Goal: Information Seeking & Learning: Learn about a topic

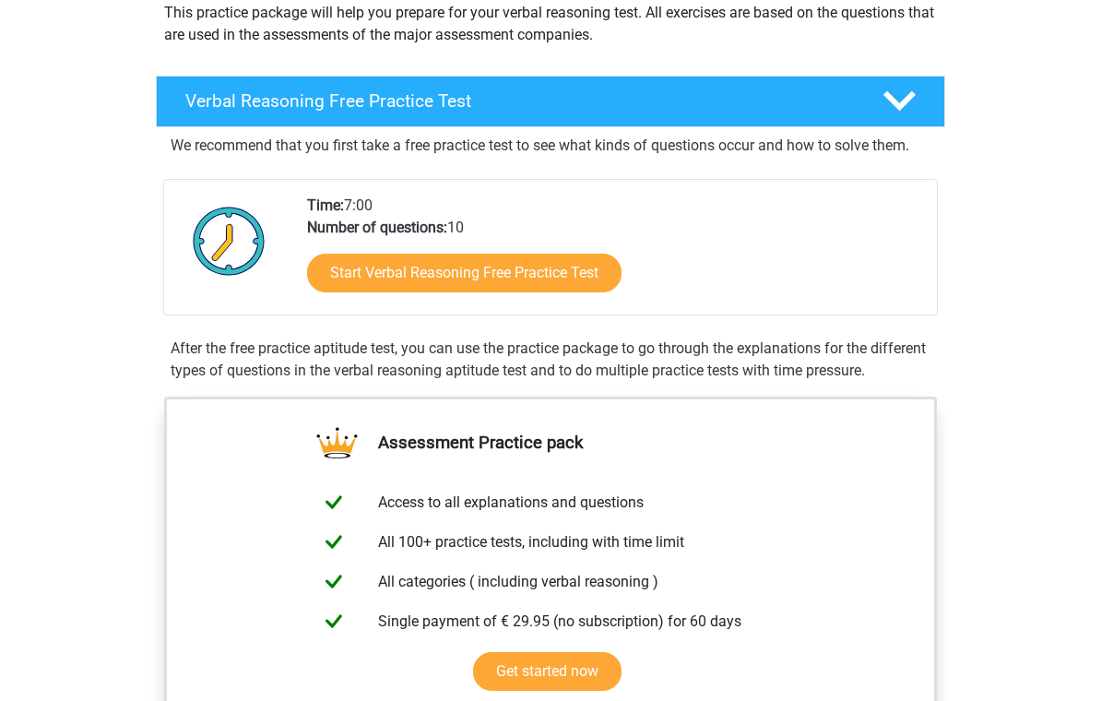
scroll to position [228, 0]
click at [531, 279] on link "Start Verbal Reasoning Free Practice Test" at bounding box center [464, 272] width 314 height 39
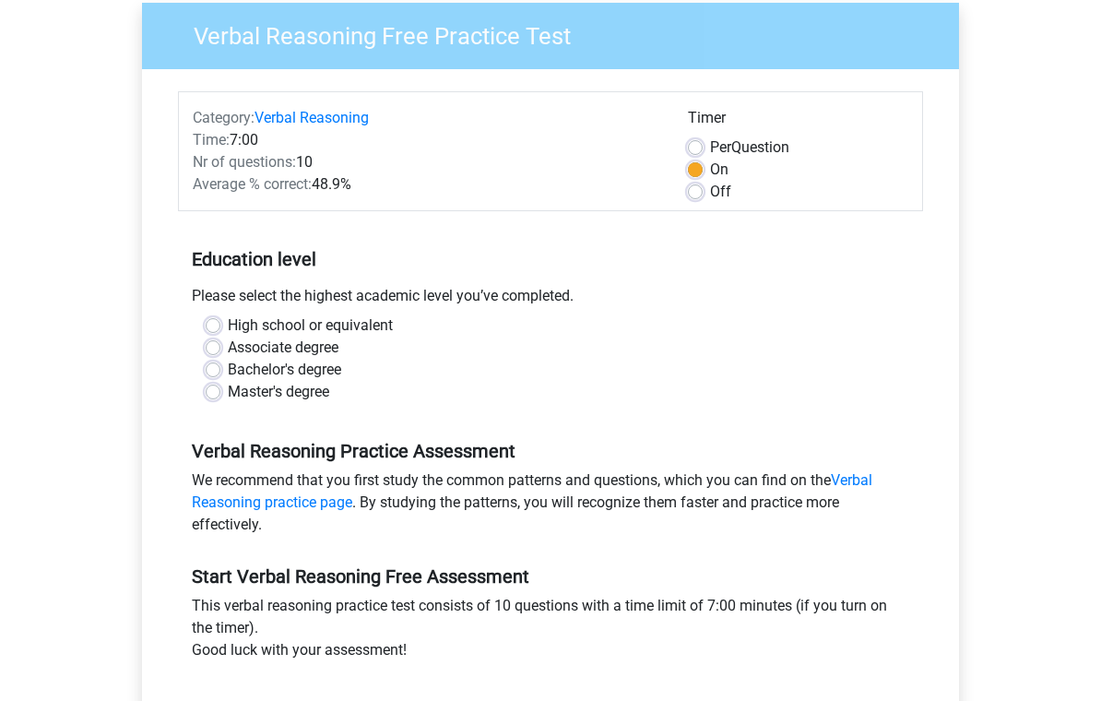
scroll to position [151, 0]
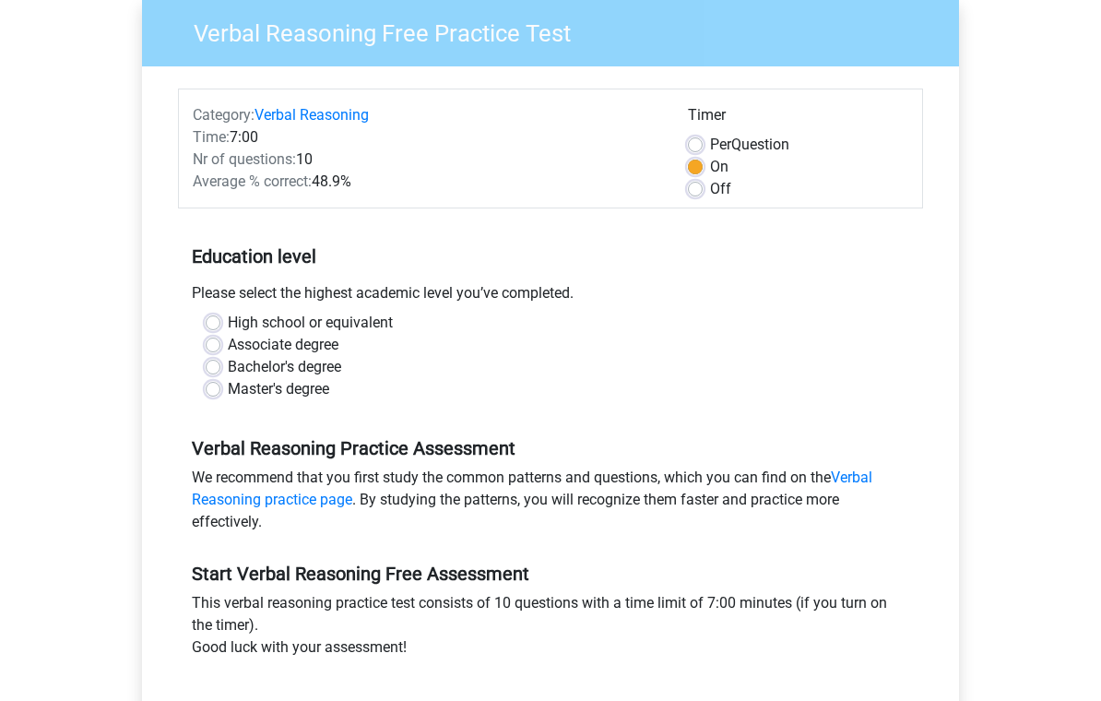
click at [228, 394] on label "Master's degree" at bounding box center [278, 389] width 101 height 22
click at [216, 394] on input "Master's degree" at bounding box center [213, 387] width 15 height 18
radio input "true"
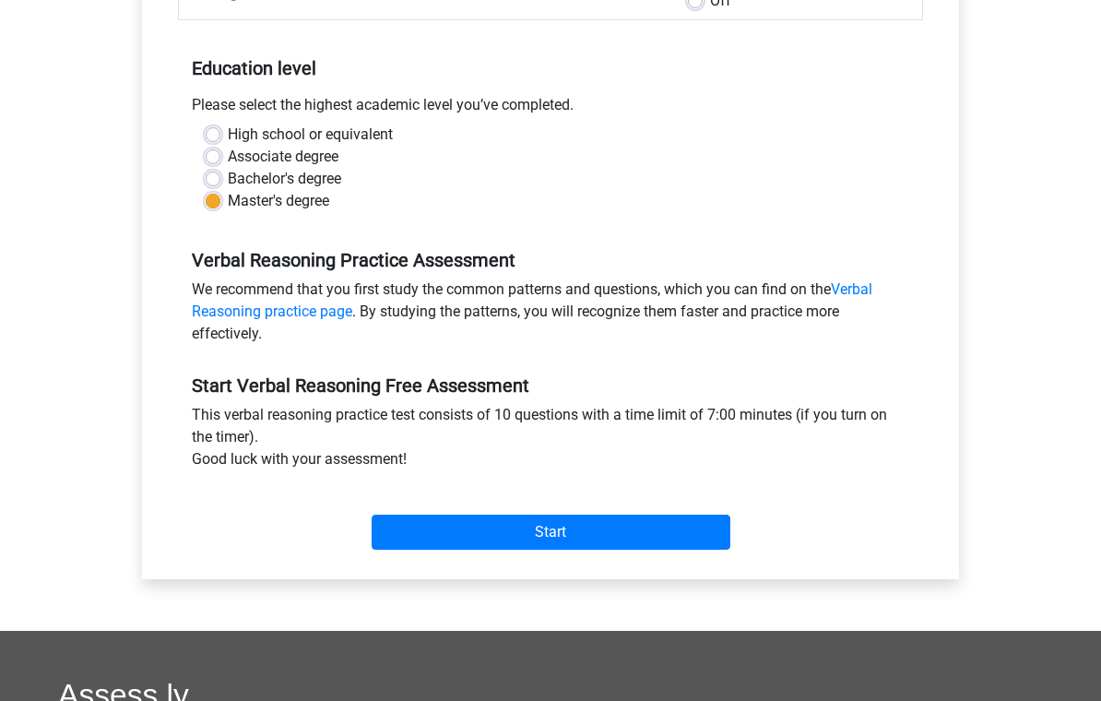
scroll to position [340, 0]
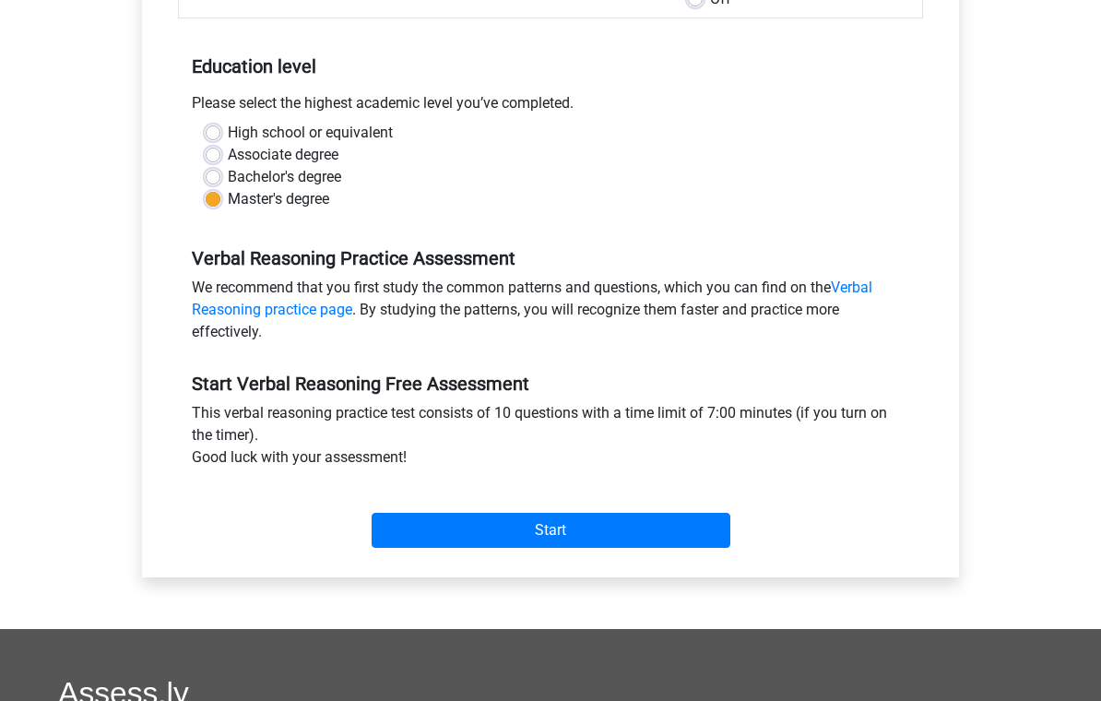
click at [398, 559] on div "Category: Verbal Reasoning Time: 7:00 Nr of questions: 10 Average % correct: 48…" at bounding box center [550, 227] width 789 height 701
click at [391, 542] on input "Start" at bounding box center [550, 530] width 359 height 35
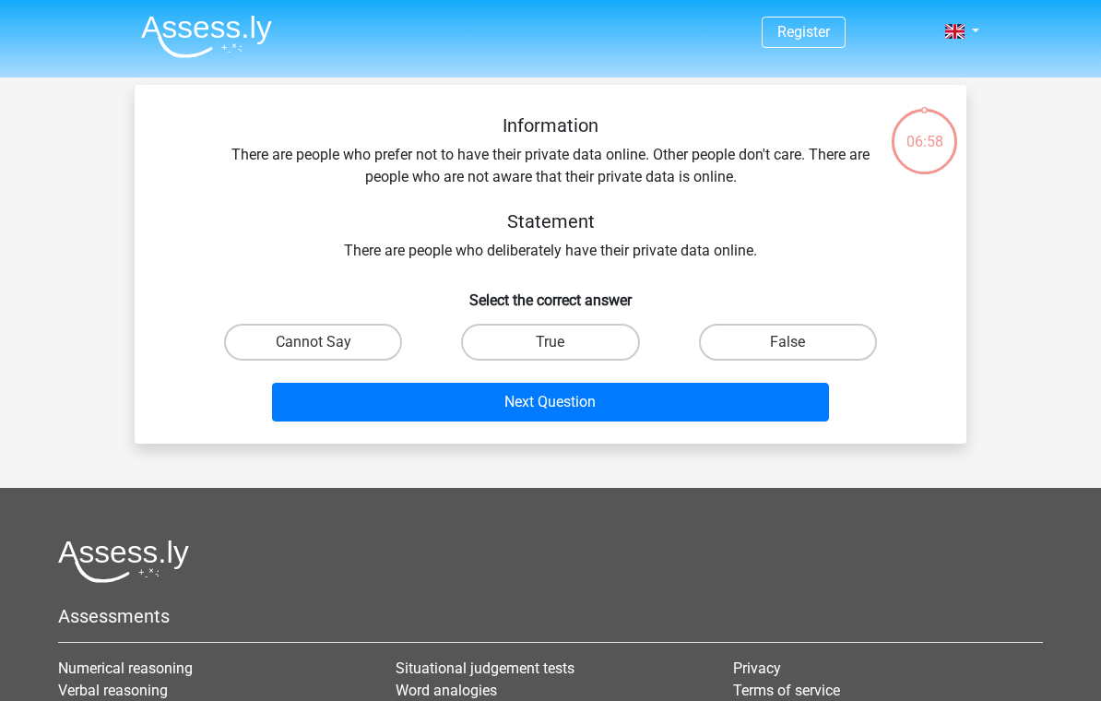
click at [550, 389] on button "Next Question" at bounding box center [551, 402] width 558 height 39
click at [150, 305] on div "Information There are people who prefer not to have their private data online. …" at bounding box center [550, 271] width 817 height 314
click at [366, 337] on label "Cannot Say" at bounding box center [313, 342] width 178 height 37
click at [325, 342] on input "Cannot Say" at bounding box center [319, 348] width 12 height 12
radio input "true"
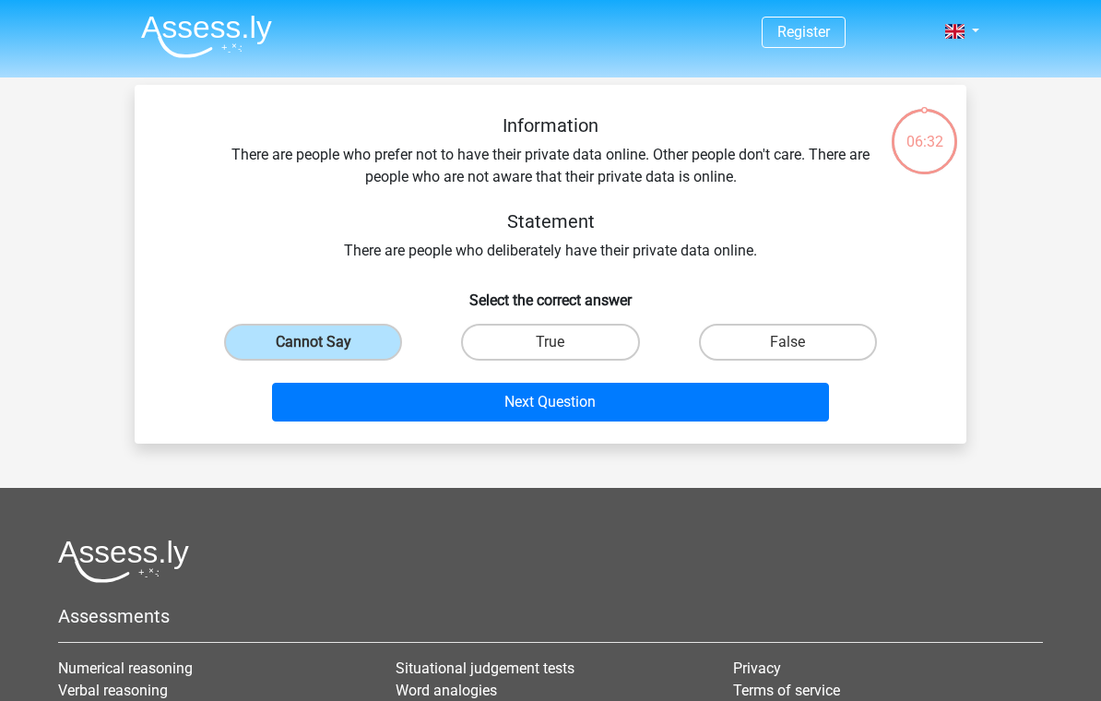
click at [422, 399] on button "Next Question" at bounding box center [551, 402] width 558 height 39
click at [495, 408] on button "Next Question" at bounding box center [551, 402] width 558 height 39
click at [431, 417] on button "Next Question" at bounding box center [551, 402] width 558 height 39
click at [524, 412] on button "Next Question" at bounding box center [551, 402] width 558 height 39
click at [576, 336] on label "True" at bounding box center [550, 342] width 178 height 37
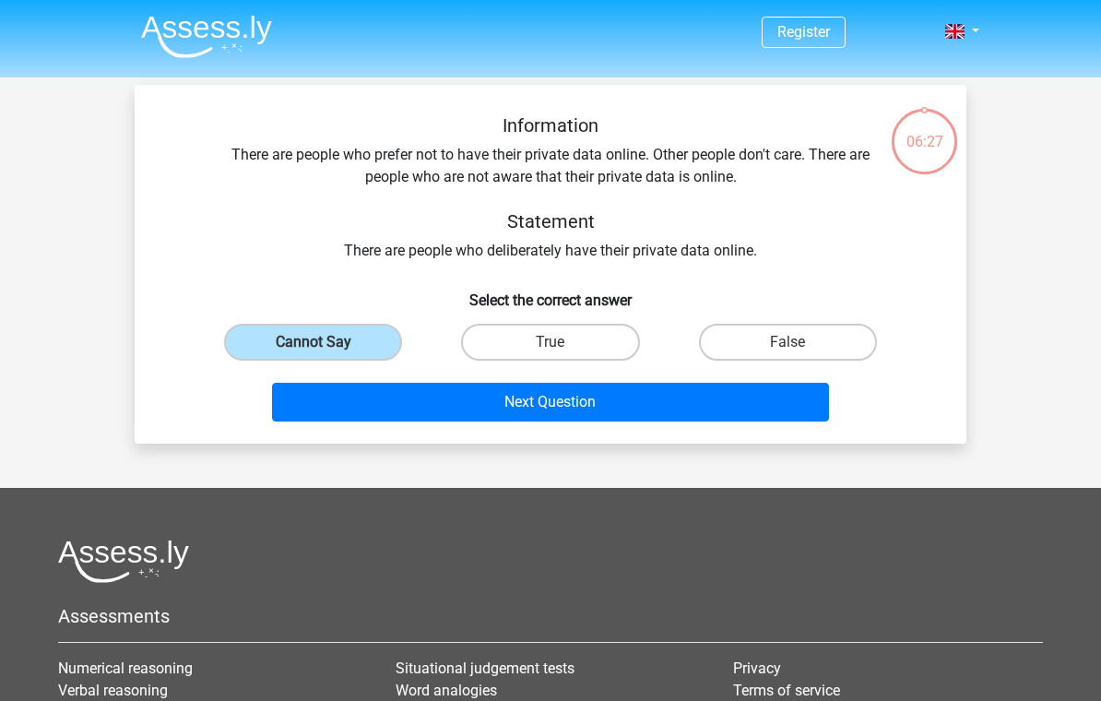
click at [562, 342] on input "True" at bounding box center [556, 348] width 12 height 12
radio input "true"
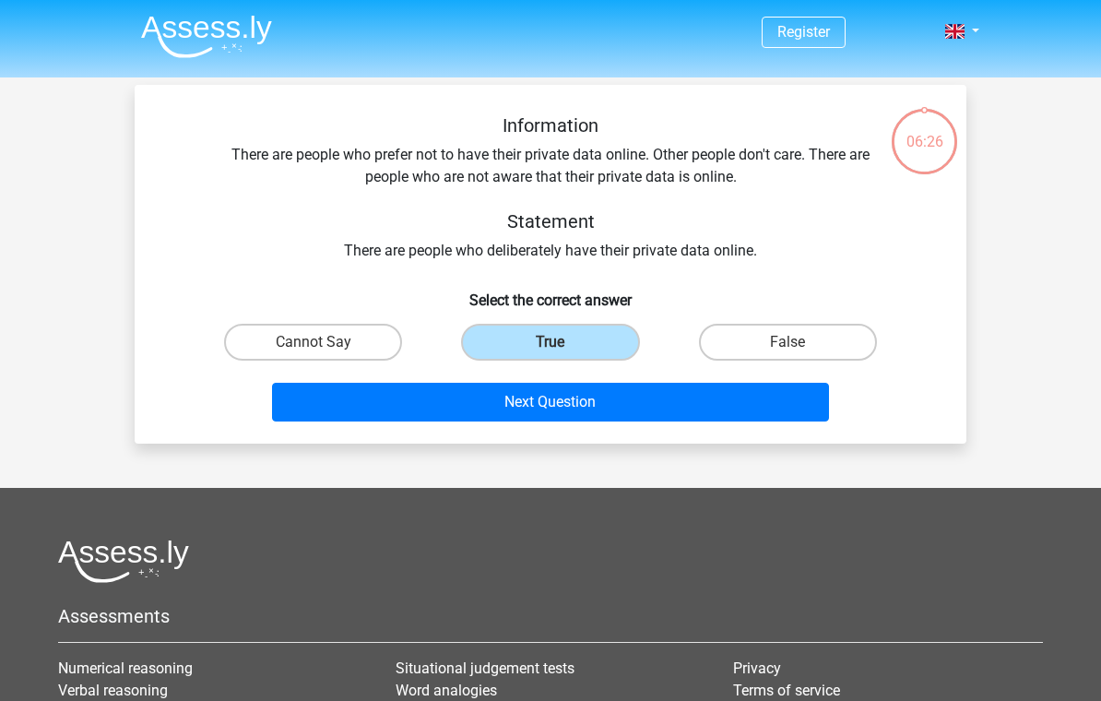
click at [589, 402] on button "Next Question" at bounding box center [551, 402] width 558 height 39
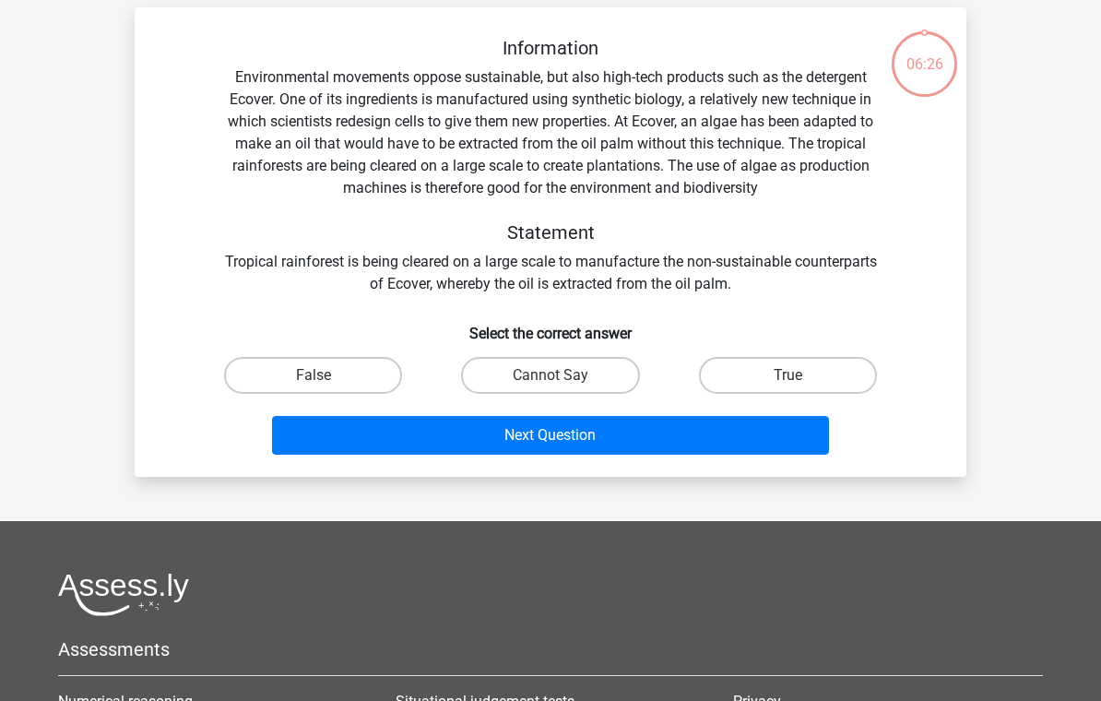
scroll to position [85, 0]
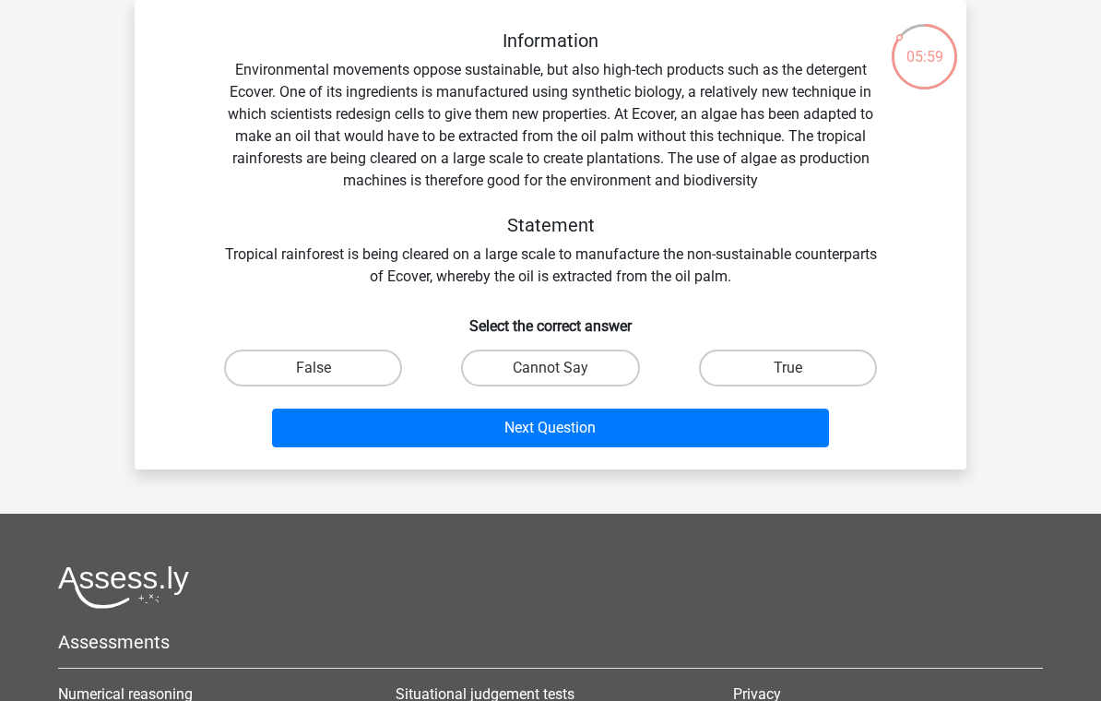
click at [599, 374] on label "Cannot Say" at bounding box center [550, 367] width 178 height 37
click at [562, 374] on input "Cannot Say" at bounding box center [556, 374] width 12 height 12
radio input "true"
click at [561, 446] on button "Next Question" at bounding box center [551, 427] width 558 height 39
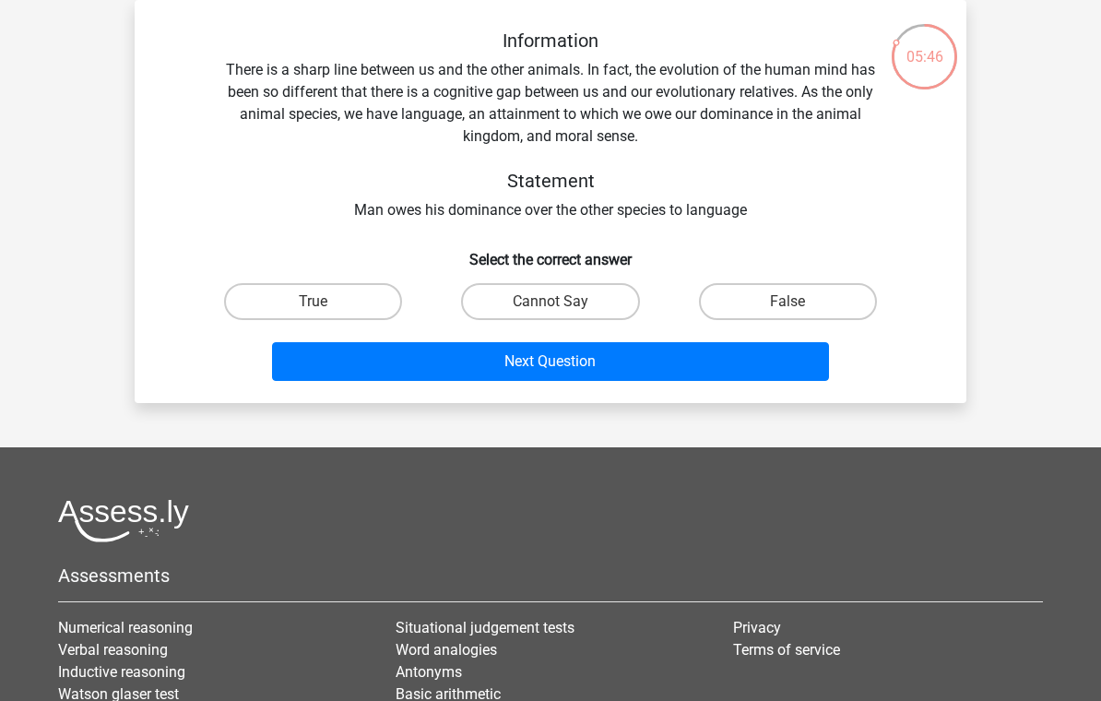
click at [750, 320] on label "False" at bounding box center [788, 301] width 178 height 37
click at [787, 313] on input "False" at bounding box center [793, 307] width 12 height 12
radio input "true"
click at [697, 372] on button "Next Question" at bounding box center [551, 361] width 558 height 39
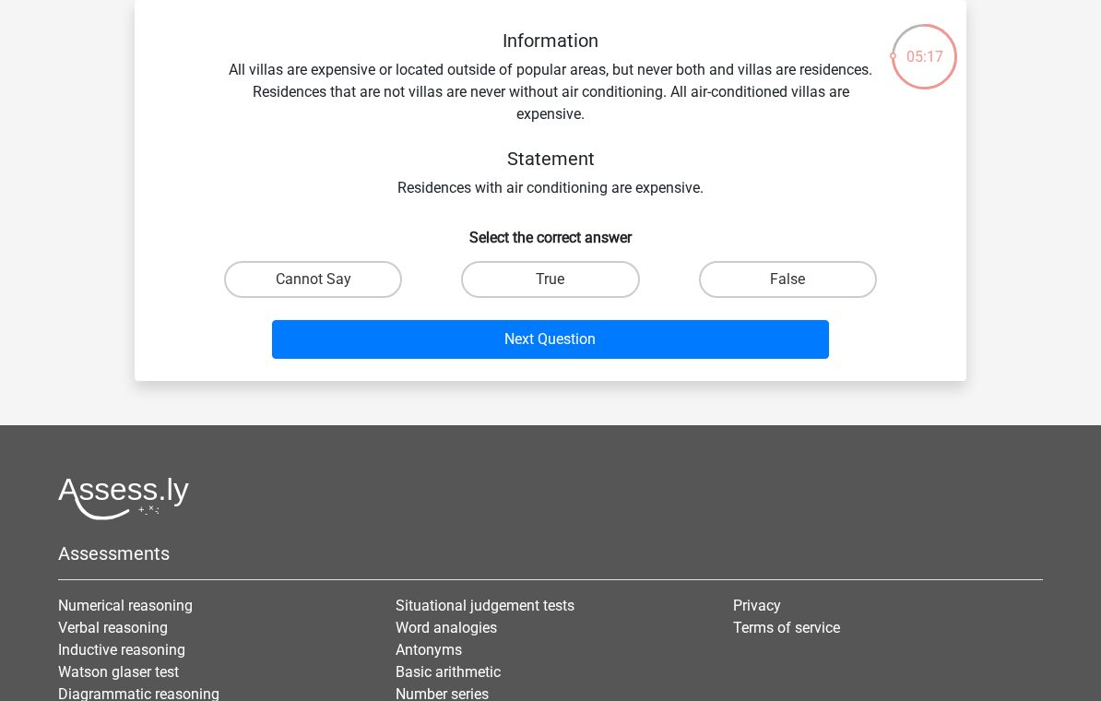
click at [526, 292] on label "True" at bounding box center [550, 279] width 178 height 37
click at [550, 291] on input "True" at bounding box center [556, 285] width 12 height 12
radio input "true"
click at [482, 340] on button "Next Question" at bounding box center [551, 339] width 558 height 39
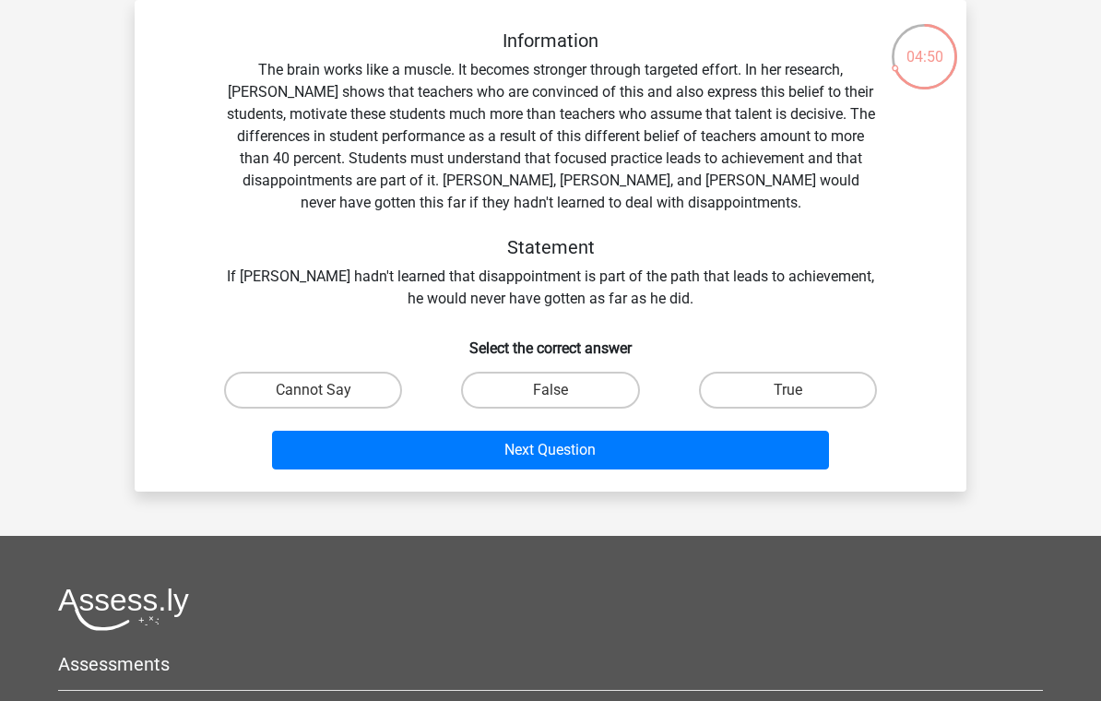
click at [775, 394] on label "True" at bounding box center [788, 389] width 178 height 37
click at [787, 394] on input "True" at bounding box center [793, 396] width 12 height 12
radio input "true"
click at [751, 439] on button "Next Question" at bounding box center [551, 449] width 558 height 39
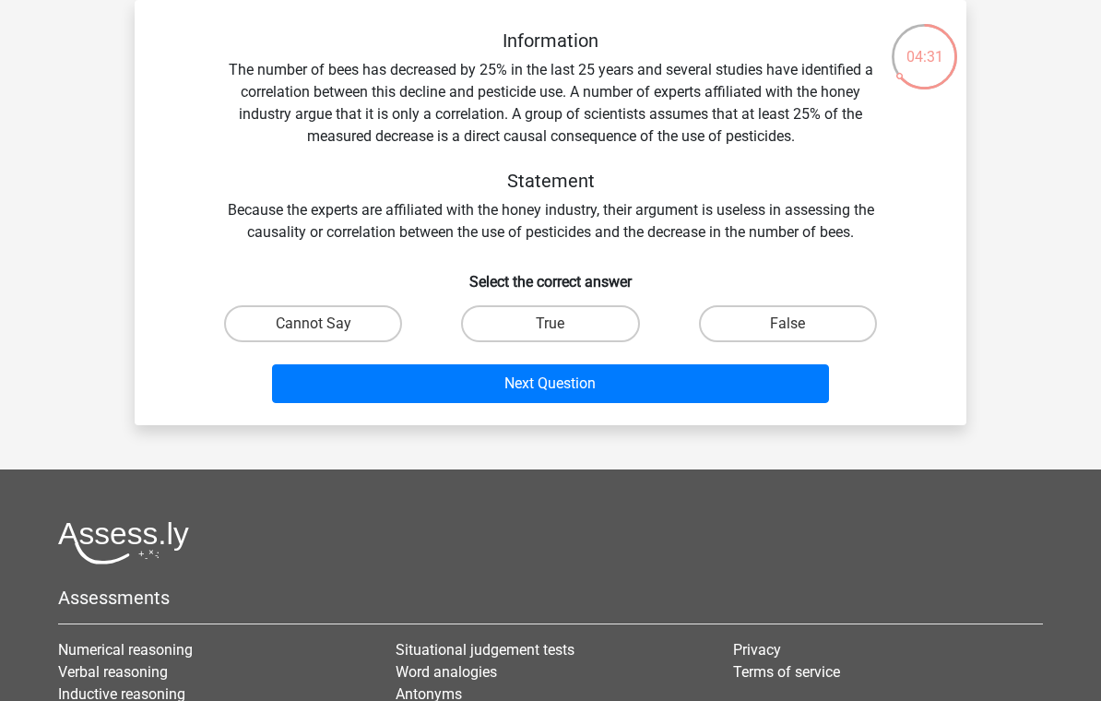
click at [359, 314] on label "Cannot Say" at bounding box center [313, 323] width 178 height 37
click at [325, 324] on input "Cannot Say" at bounding box center [319, 330] width 12 height 12
radio input "true"
click at [587, 382] on button "Next Question" at bounding box center [551, 383] width 558 height 39
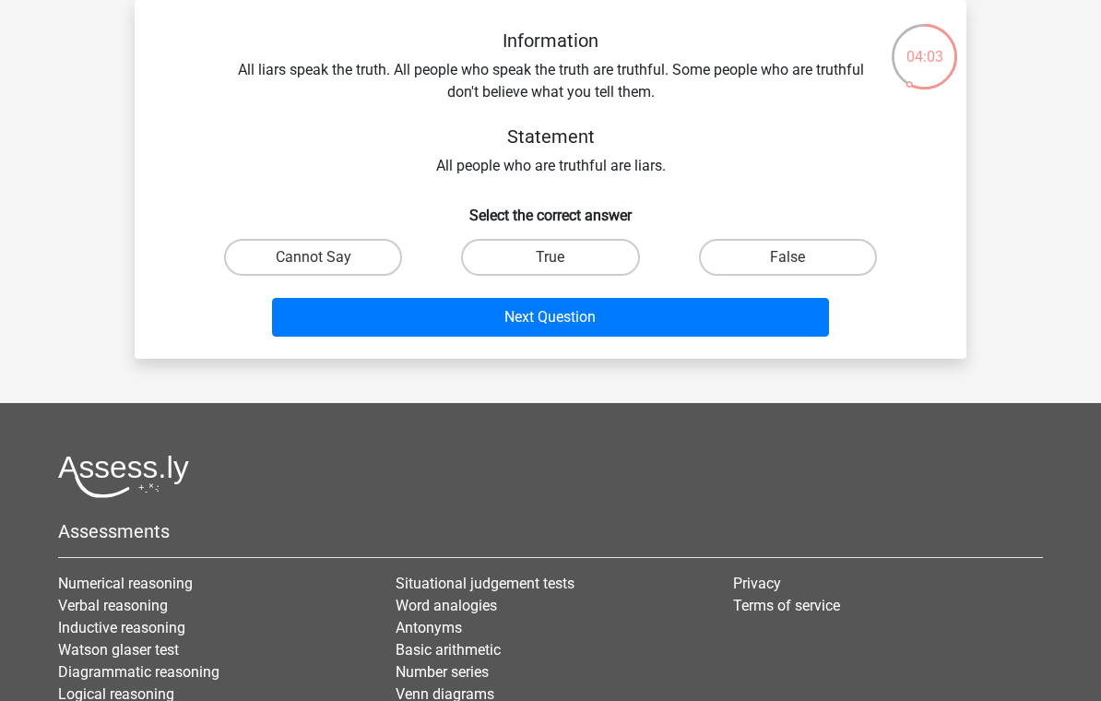
click at [627, 300] on button "Next Question" at bounding box center [551, 317] width 558 height 39
click at [563, 256] on label "True" at bounding box center [550, 257] width 178 height 37
click at [562, 257] on input "True" at bounding box center [556, 263] width 12 height 12
radio input "true"
click at [621, 318] on button "Next Question" at bounding box center [551, 317] width 558 height 39
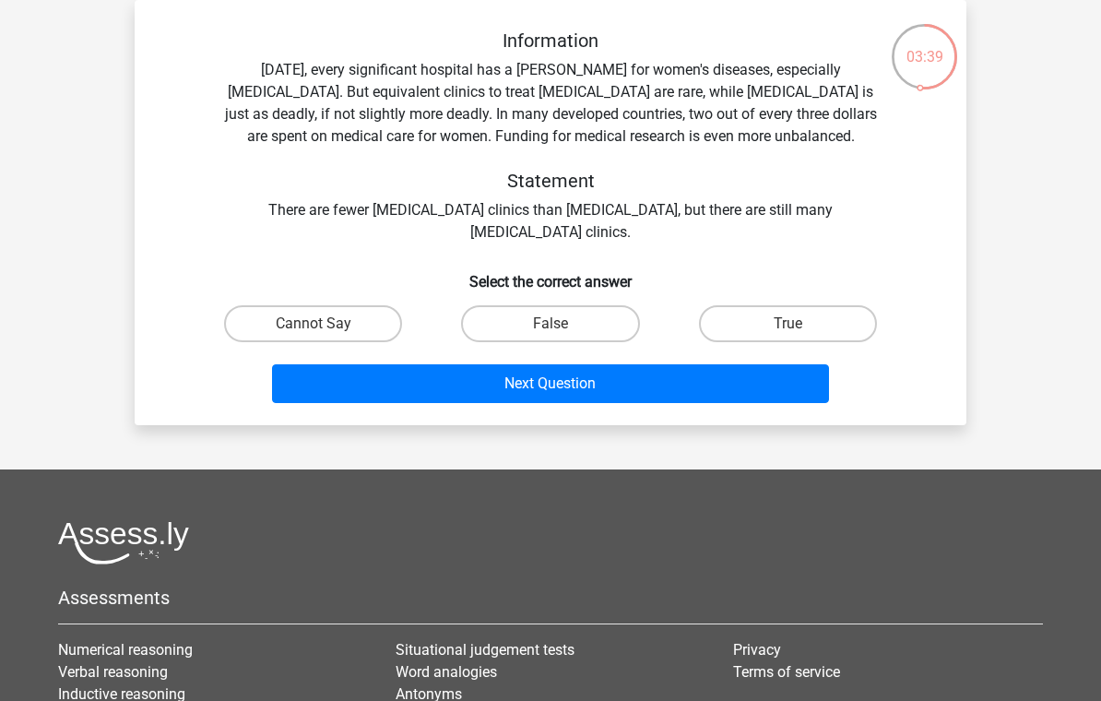
click at [561, 324] on input "False" at bounding box center [556, 330] width 12 height 12
radio input "true"
click at [648, 388] on button "Next Question" at bounding box center [551, 383] width 558 height 39
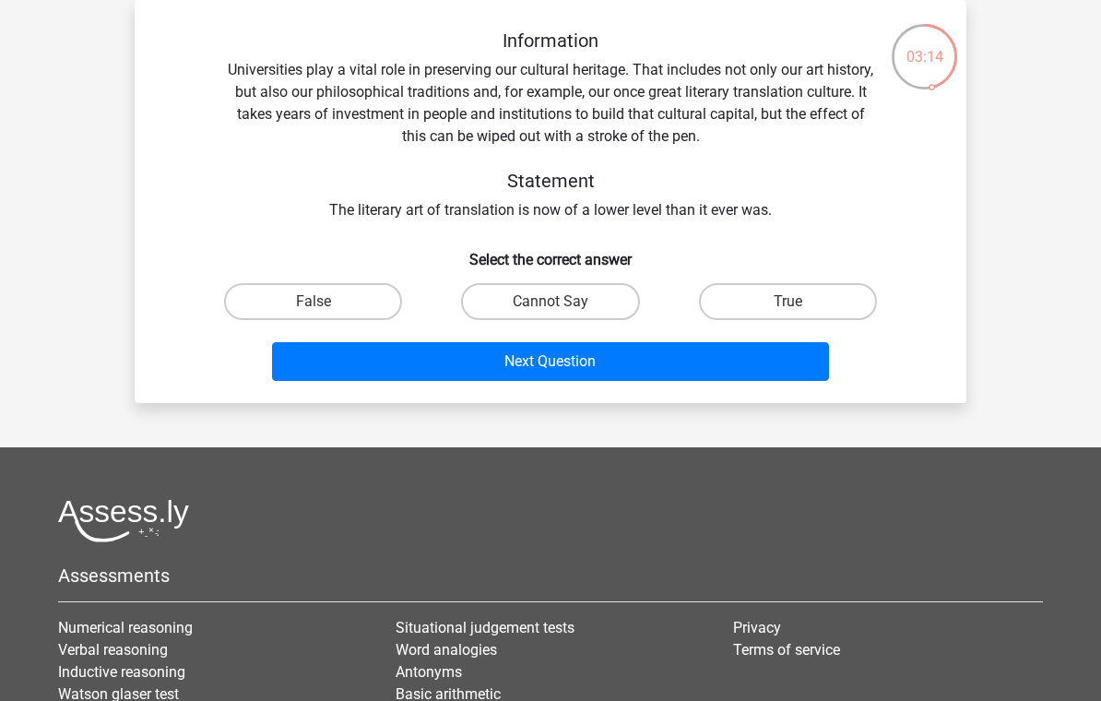
click at [546, 305] on label "Cannot Say" at bounding box center [550, 301] width 178 height 37
click at [550, 305] on input "Cannot Say" at bounding box center [556, 307] width 12 height 12
radio input "true"
click at [583, 359] on button "Next Question" at bounding box center [551, 361] width 558 height 39
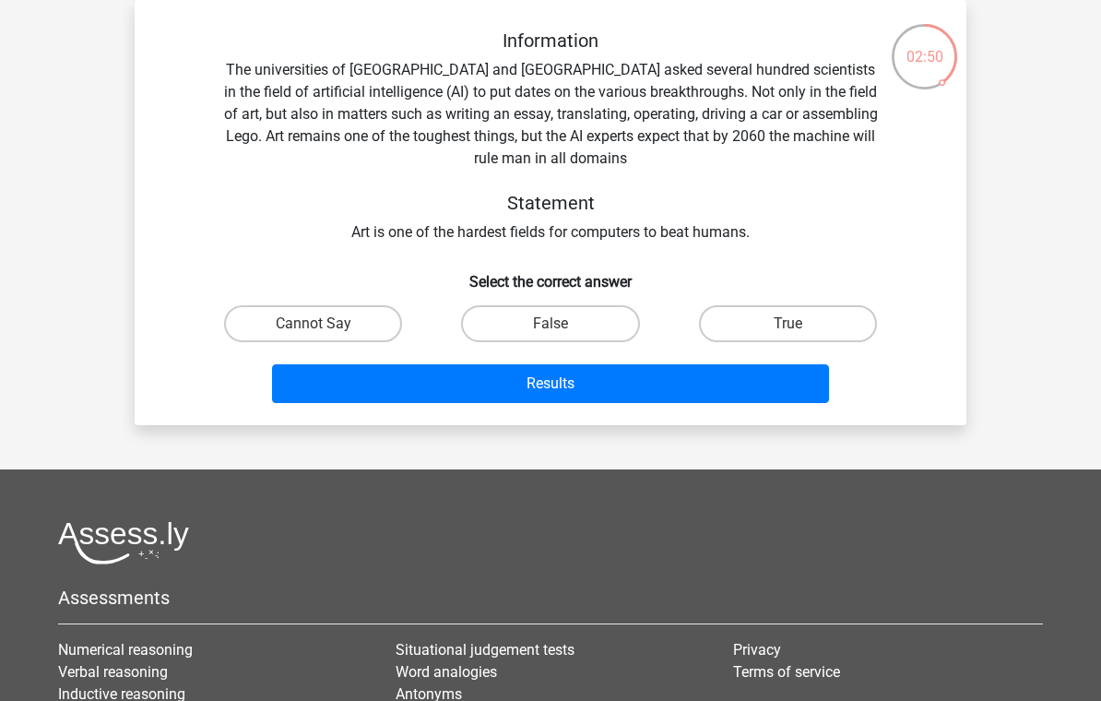
click at [351, 324] on label "Cannot Say" at bounding box center [313, 323] width 178 height 37
click at [325, 324] on input "Cannot Say" at bounding box center [319, 330] width 12 height 12
radio input "true"
click at [462, 384] on button "Results" at bounding box center [551, 383] width 558 height 39
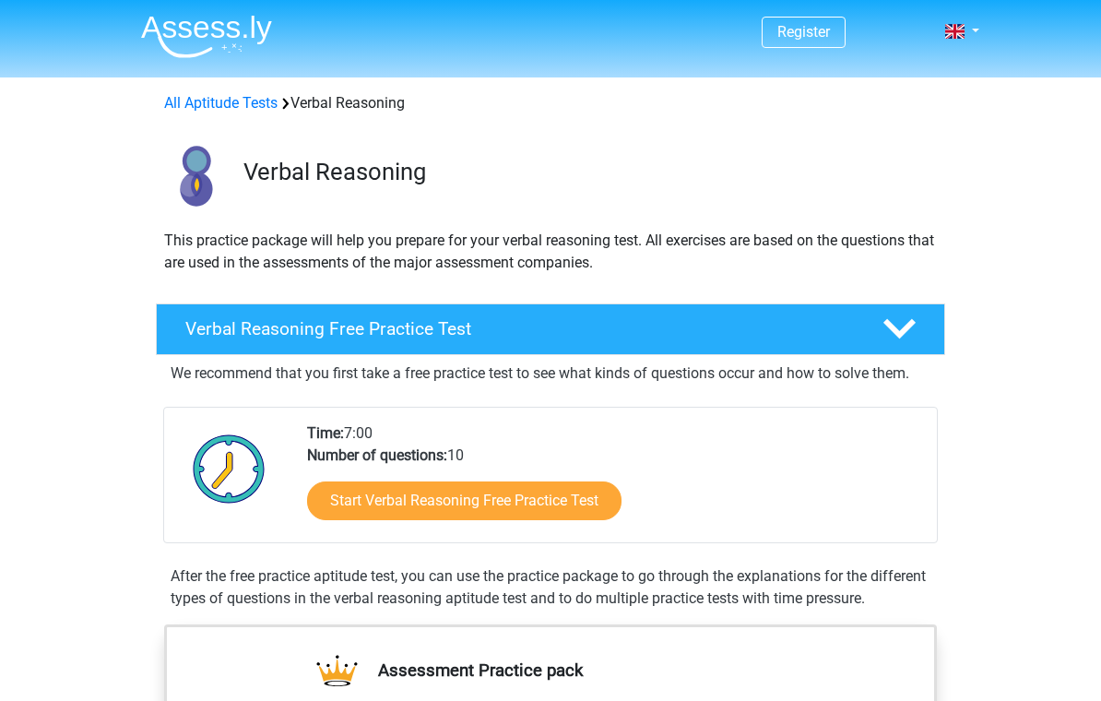
scroll to position [256, 0]
